Goal: Check status: Check status

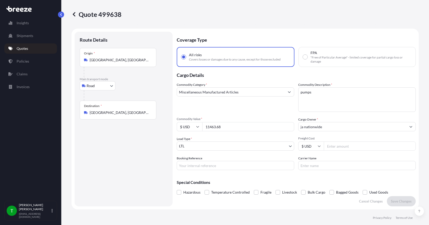
select select "Road"
select select "1"
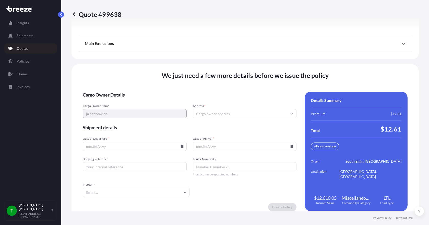
scroll to position [668, 0]
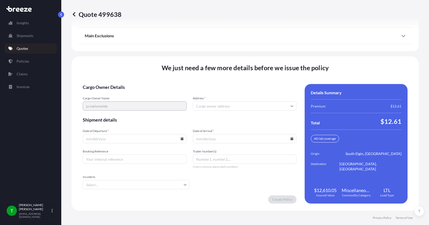
click at [208, 107] on input "Address *" at bounding box center [245, 105] width 104 height 9
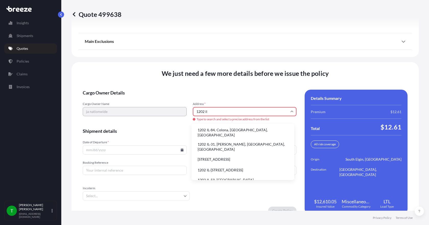
click at [216, 142] on li "1202 IL-31, [PERSON_NAME], [GEOGRAPHIC_DATA], [GEOGRAPHIC_DATA]" at bounding box center [242, 146] width 98 height 13
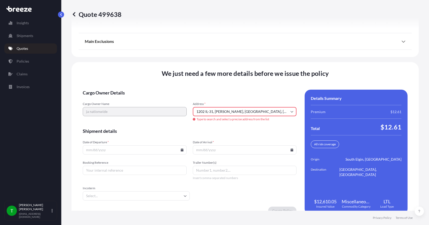
type input "[STREET_ADDRESS][PERSON_NAME]"
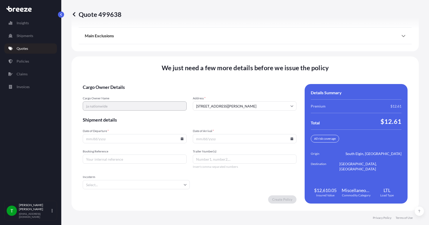
click at [181, 138] on icon at bounding box center [181, 138] width 3 height 3
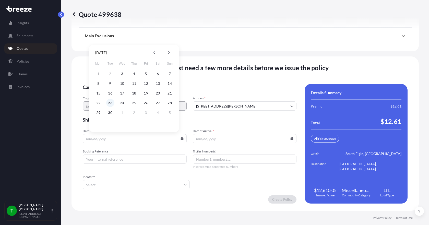
click at [110, 102] on button "23" at bounding box center [110, 103] width 8 height 8
type input "[DATE]"
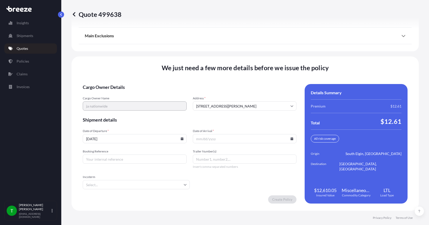
click at [290, 138] on icon at bounding box center [291, 138] width 3 height 3
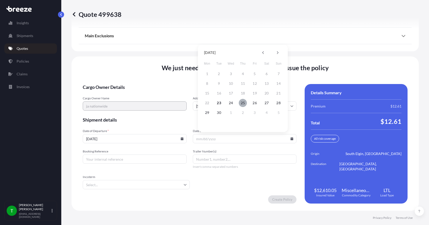
click at [243, 103] on button "25" at bounding box center [243, 103] width 8 height 8
type input "[DATE]"
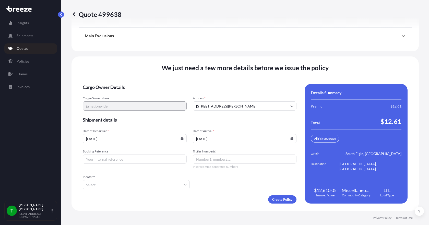
click at [115, 162] on input "Booking Reference" at bounding box center [135, 158] width 104 height 9
type input "349963"
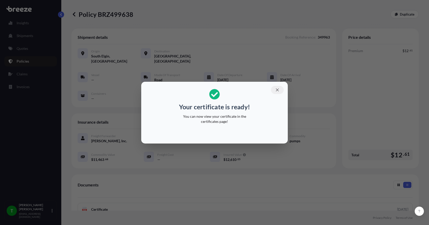
click at [275, 90] on icon "button" at bounding box center [277, 90] width 5 height 5
